Goal: Check status: Check status

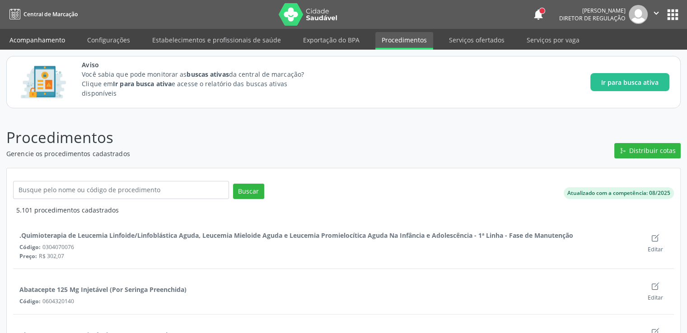
click at [37, 42] on link "Acompanhamento" at bounding box center [37, 40] width 68 height 16
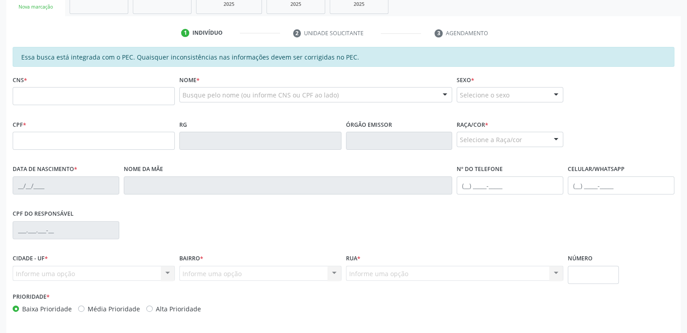
scroll to position [157, 0]
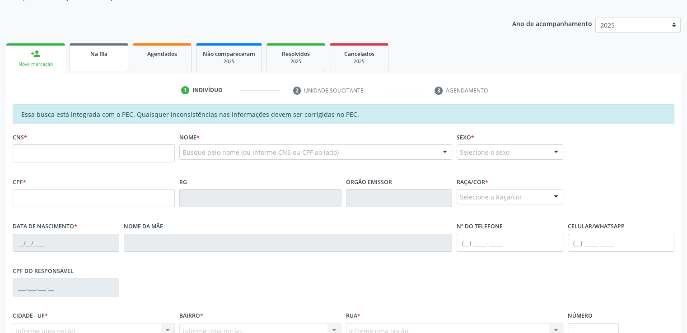
click at [98, 44] on link "Na fila" at bounding box center [99, 57] width 59 height 28
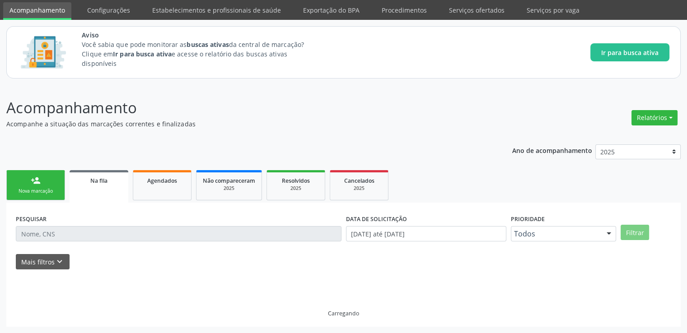
scroll to position [29, 0]
click at [99, 49] on p "Você sabia que pode monitorar as buscas ativas da central de marcação? Clique e…" at bounding box center [201, 54] width 239 height 28
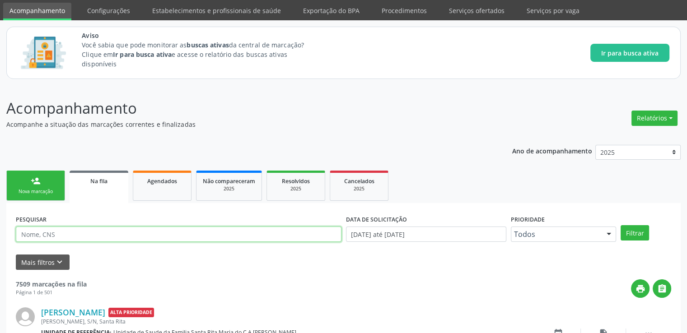
click at [61, 235] on input "text" at bounding box center [179, 234] width 326 height 15
type input "708108556638936"
click at [621, 225] on button "Filtrar" at bounding box center [635, 232] width 28 height 15
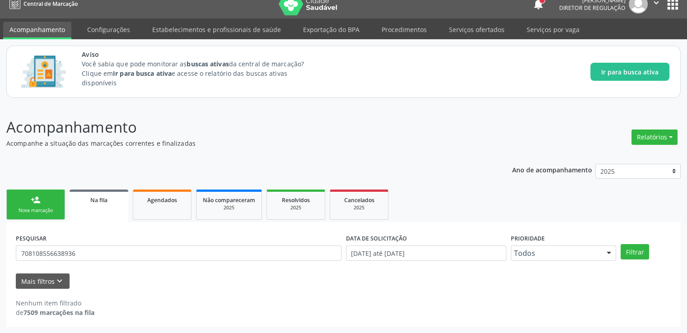
scroll to position [10, 0]
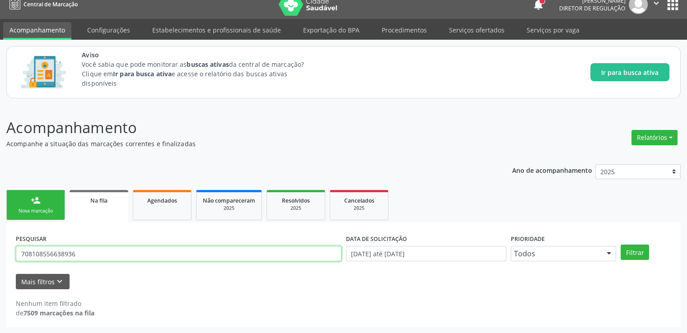
drag, startPoint x: 84, startPoint y: 255, endPoint x: 7, endPoint y: 250, distance: 77.0
click at [7, 250] on div "PESQUISAR 708108556638936 DATA DE SOLICITAÇÃO [DATE] até [DATE] Prioridade Todo…" at bounding box center [343, 275] width 675 height 105
